Goal: Task Accomplishment & Management: Manage account settings

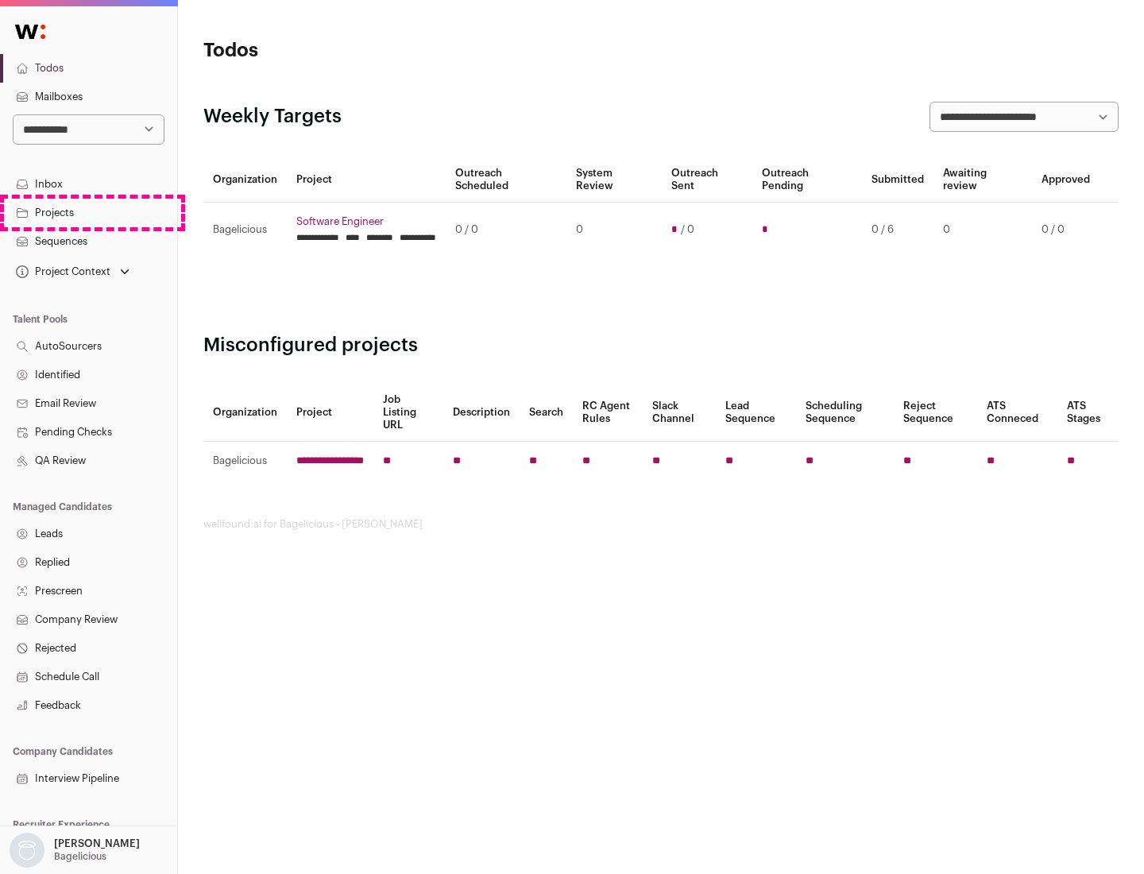
click at [88, 212] on link "Projects" at bounding box center [88, 213] width 177 height 29
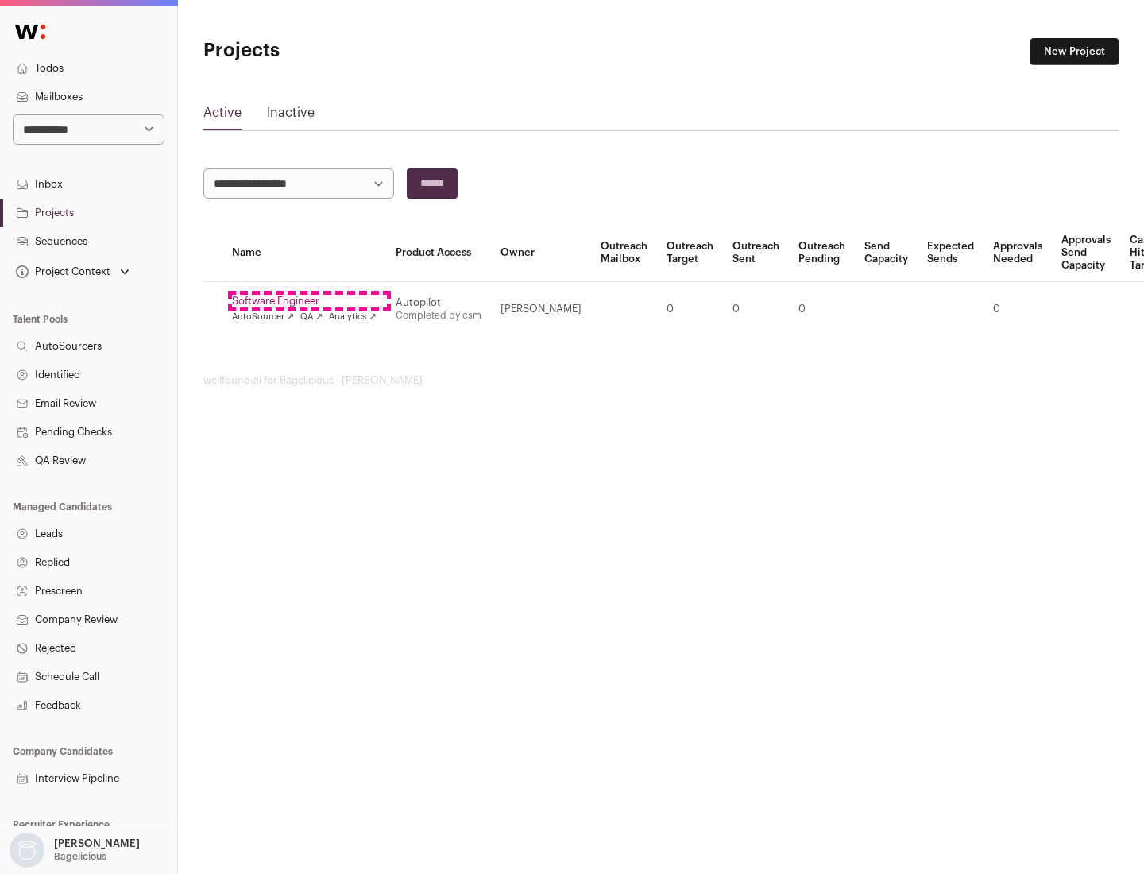
click at [309, 301] on link "Software Engineer" at bounding box center [304, 301] width 145 height 13
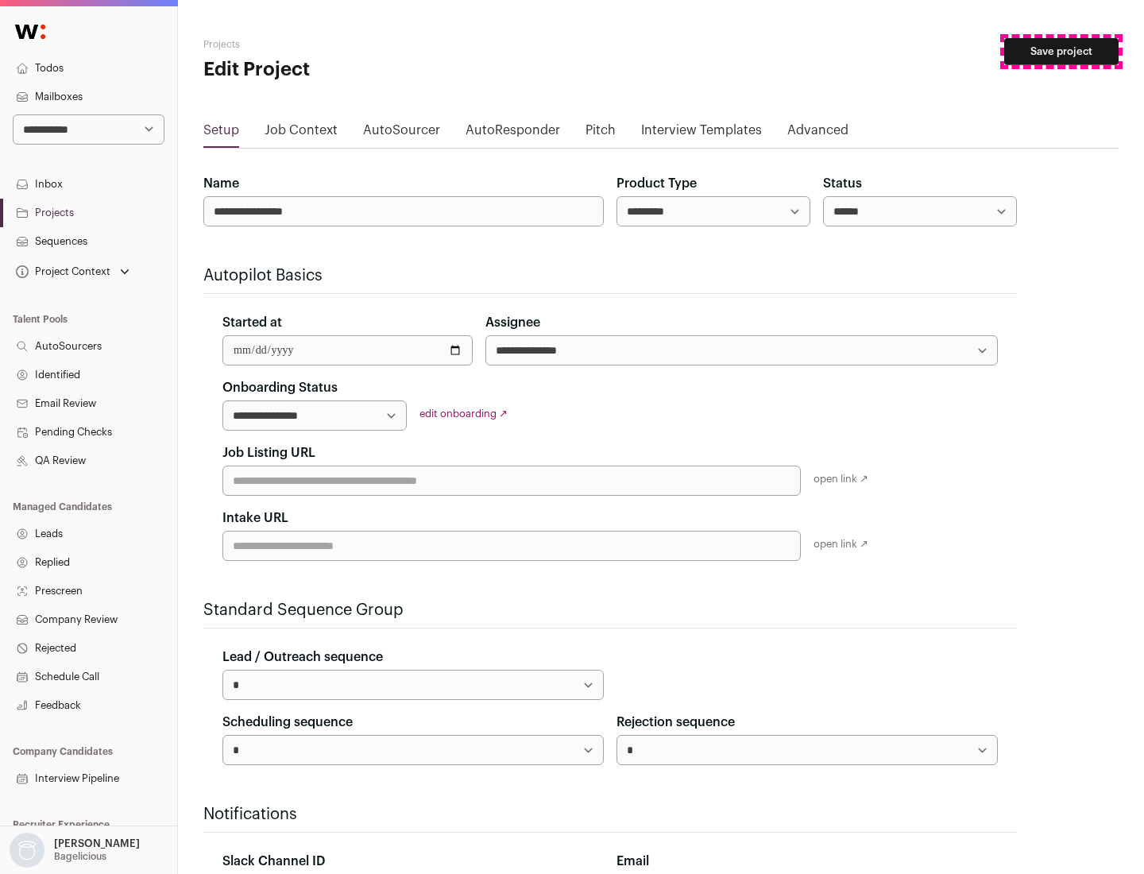
click at [1062, 52] on button "Save project" at bounding box center [1062, 51] width 114 height 27
